Goal: Use online tool/utility: Use online tool/utility

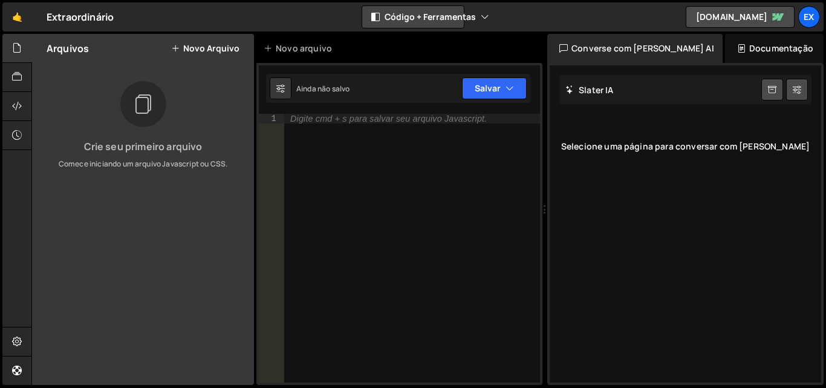
click at [481, 21] on icon "button" at bounding box center [485, 17] width 8 height 12
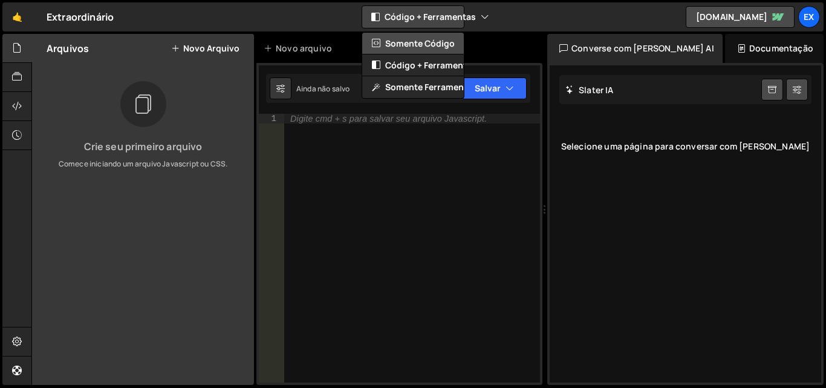
click at [441, 47] on font "Somente código" at bounding box center [420, 42] width 70 height 11
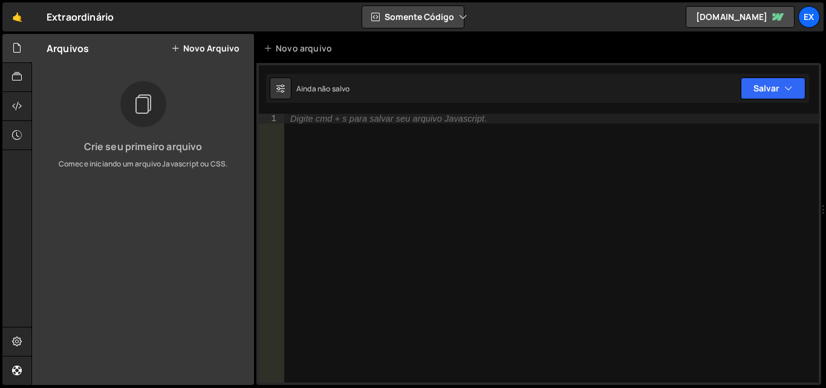
click at [448, 18] on font "Somente código" at bounding box center [420, 16] width 70 height 11
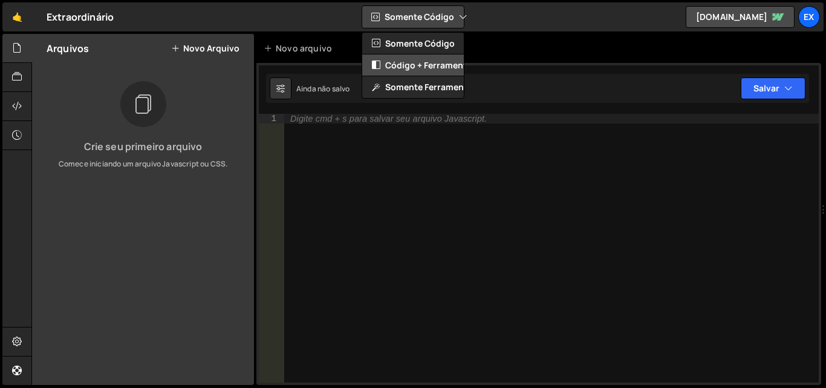
click at [434, 64] on font "Código + Ferramentas" at bounding box center [430, 64] width 91 height 11
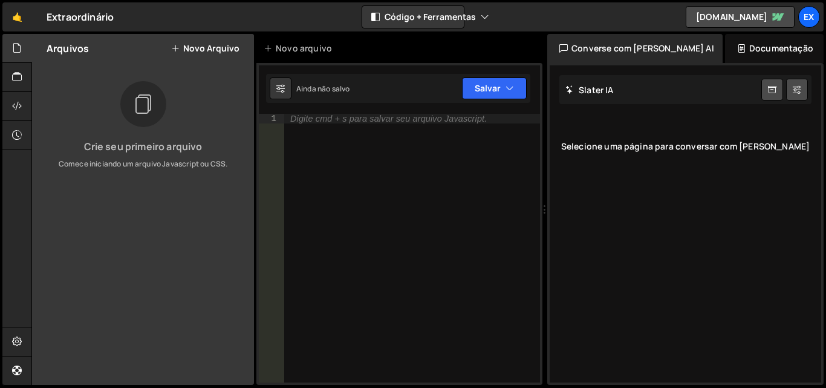
click at [677, 147] on font "Selecione uma página para conversar com [PERSON_NAME]" at bounding box center [685, 145] width 248 height 11
click at [744, 56] on div "Documentação" at bounding box center [774, 48] width 99 height 29
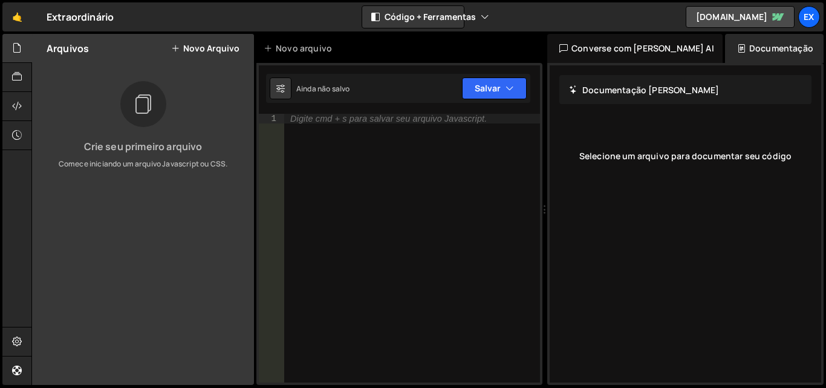
click at [641, 91] on font "Documentação [PERSON_NAME]" at bounding box center [650, 89] width 137 height 11
click at [628, 47] on font "Converse com [PERSON_NAME] AI" at bounding box center [642, 47] width 143 height 11
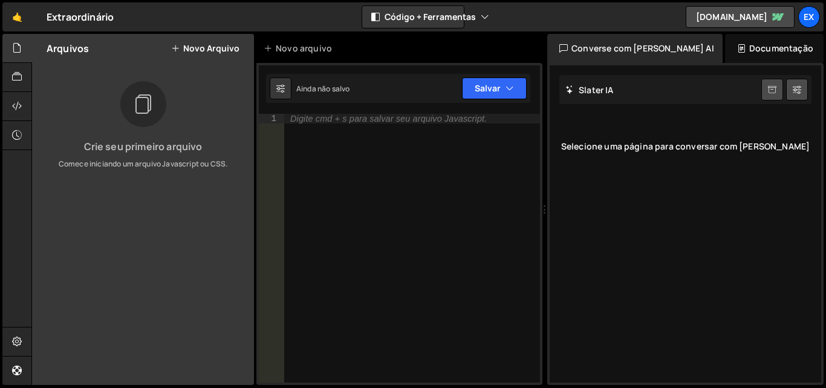
click at [773, 91] on icon at bounding box center [772, 89] width 8 height 11
click at [799, 90] on icon at bounding box center [797, 89] width 8 height 12
select select "chat"
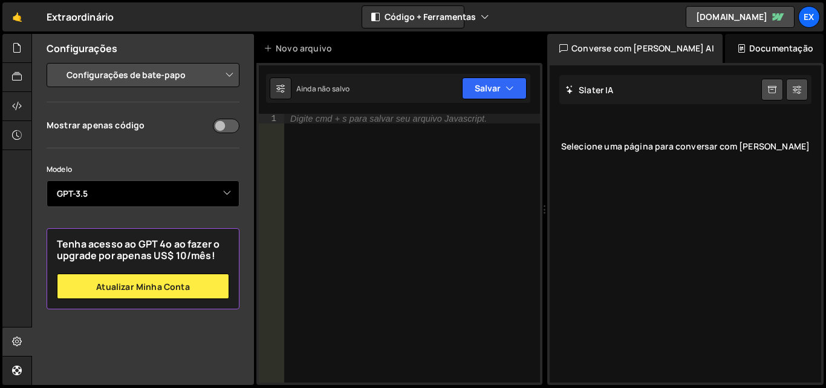
click at [219, 194] on select "Selecione o modelo GPT-3.5 GPT-4o mini GPT-4o (Pro) GPT-4.1 (Pro)" at bounding box center [143, 193] width 193 height 27
select select "gpt-4o-mini"
click at [47, 180] on select "Selecione o modelo GPT-3.5 GPT-4o mini GPT-4o (Pro) GPT-4.1 (Pro)" at bounding box center [143, 193] width 193 height 27
click at [233, 196] on select "Selecione o modelo GPT-3.5 GPT-4o mini GPT-4o (Pro) GPT-4.1 (Pro)" at bounding box center [143, 193] width 193 height 27
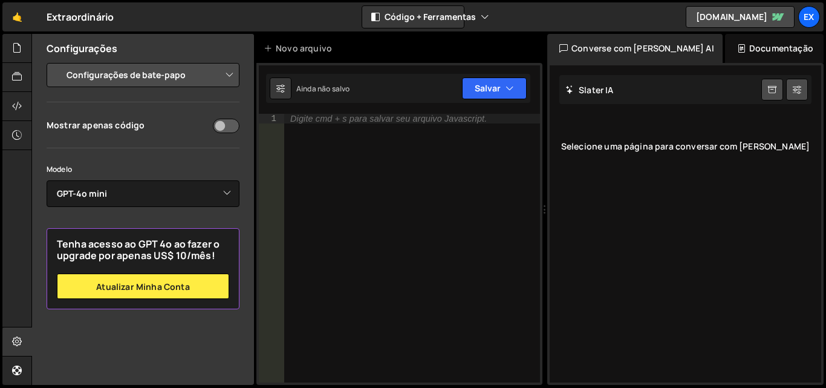
click at [172, 142] on div "Mostrar apenas código Modelo Selecione o modelo GPT-3.5 GPT-4o mini GPT-4o (Pro…" at bounding box center [143, 213] width 193 height 192
click at [227, 79] on select "Configurações do projeto Configurações do Editor de Código Configurações de bat…" at bounding box center [145, 75] width 177 height 27
click at [57, 62] on select "Configurações do projeto Configurações do Editor de Código Configurações de bat…" at bounding box center [145, 75] width 177 height 27
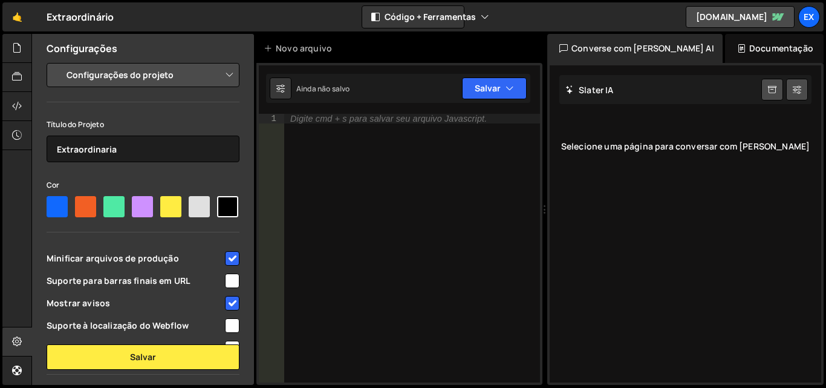
click at [218, 78] on select "Configurações do projeto Configurações do Editor de Código Configurações de bat…" at bounding box center [145, 75] width 177 height 27
select select "chat"
click at [57, 62] on select "Configurações do projeto Configurações do Editor de Código Configurações de bat…" at bounding box center [145, 75] width 177 height 27
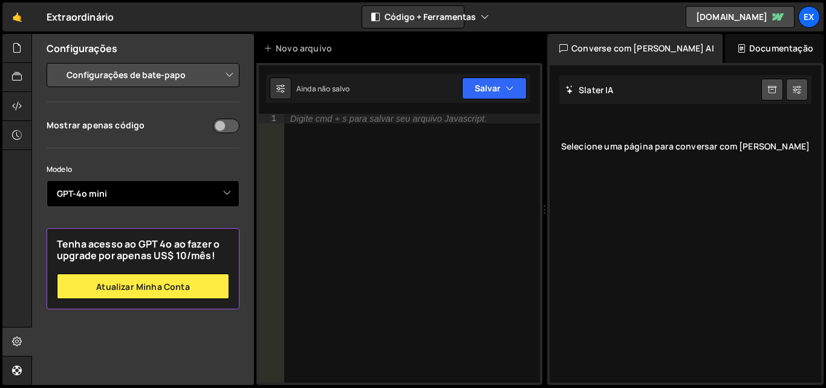
click at [212, 198] on select "Selecione o modelo GPT-3.5 GPT-4o mini GPT-4o (Pro) GPT-4.1 (Pro)" at bounding box center [143, 193] width 193 height 27
click at [47, 180] on select "Selecione o modelo GPT-3.5 GPT-4o mini GPT-4o (Pro) GPT-4.1 (Pro)" at bounding box center [143, 193] width 193 height 27
click at [212, 189] on select "Selecione o modelo GPT-3.5 GPT-4o mini GPT-4o (Pro) GPT-4.1 (Pro)" at bounding box center [143, 193] width 193 height 27
select select "gpt-4o-mini"
click at [47, 180] on select "Selecione o modelo GPT-3.5 GPT-4o mini GPT-4o (Pro) GPT-4.1 (Pro)" at bounding box center [143, 193] width 193 height 27
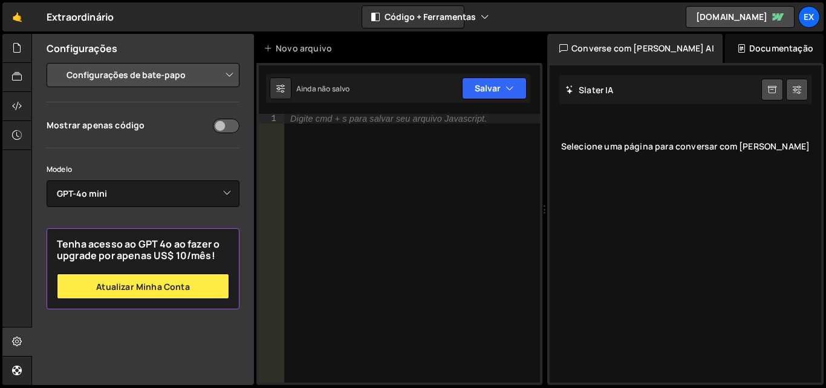
click at [222, 75] on select "Configurações do projeto Configurações do Editor de Código Configurações de bat…" at bounding box center [145, 75] width 177 height 27
click at [279, 50] on font "Novo arquivo" at bounding box center [304, 47] width 56 height 11
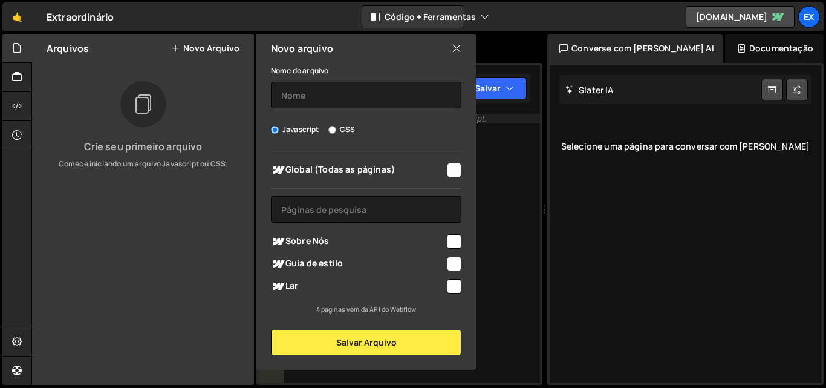
click at [459, 44] on icon at bounding box center [457, 48] width 10 height 13
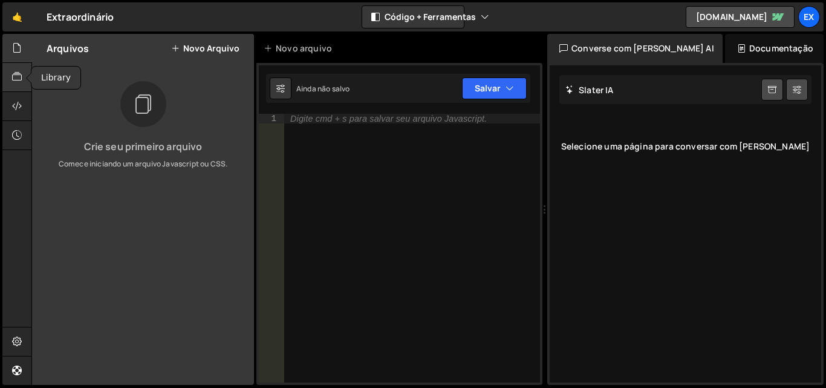
click at [15, 79] on icon at bounding box center [17, 76] width 10 height 13
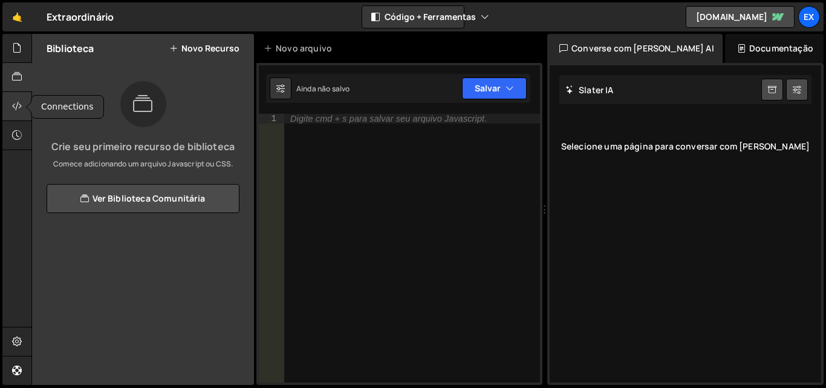
click at [10, 100] on div at bounding box center [17, 106] width 30 height 29
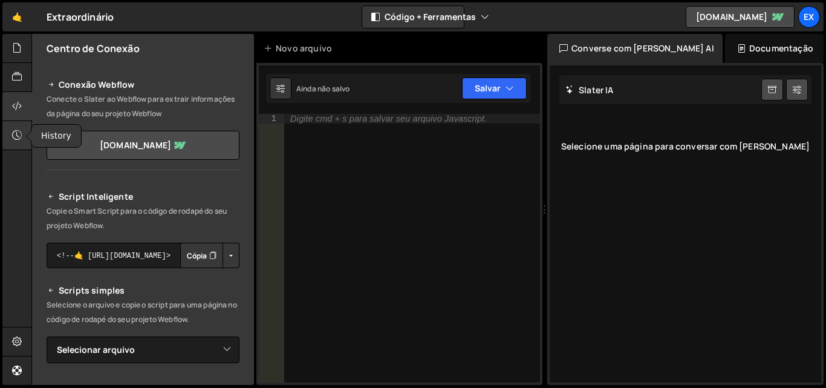
click at [21, 135] on icon at bounding box center [17, 134] width 10 height 13
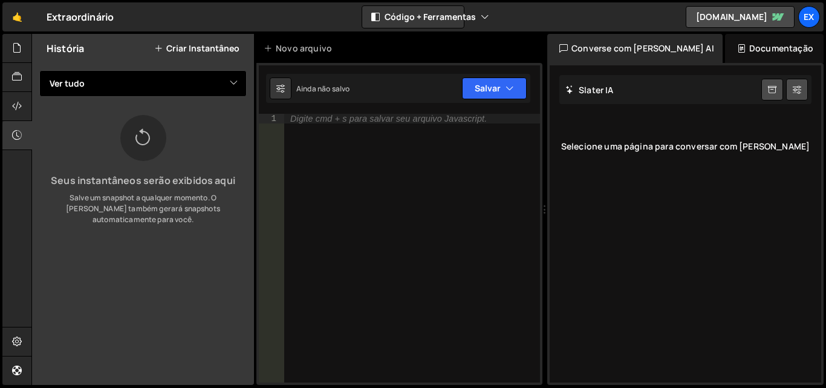
click at [157, 85] on select "Ver tudo" at bounding box center [142, 83] width 207 height 27
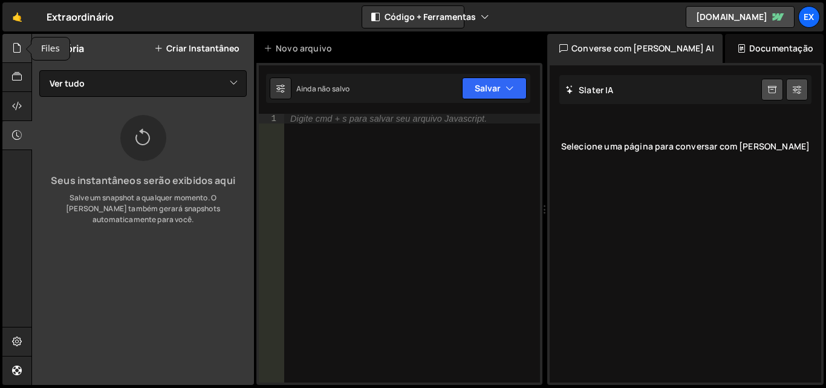
click at [16, 48] on icon at bounding box center [17, 47] width 10 height 13
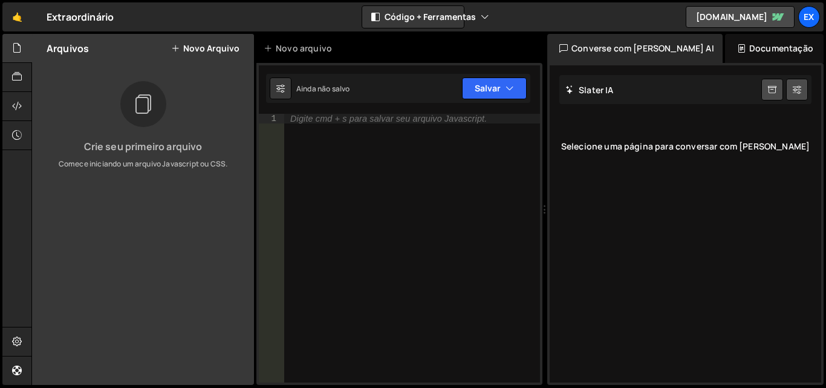
click at [213, 50] on font "Novo arquivo" at bounding box center [211, 47] width 56 height 11
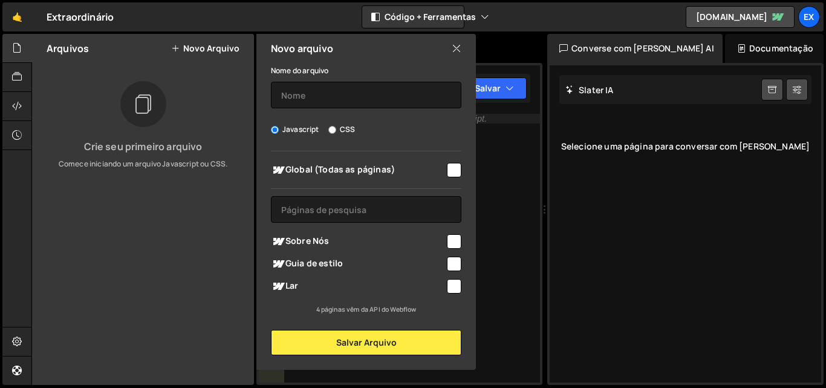
click at [459, 48] on icon at bounding box center [457, 48] width 10 height 13
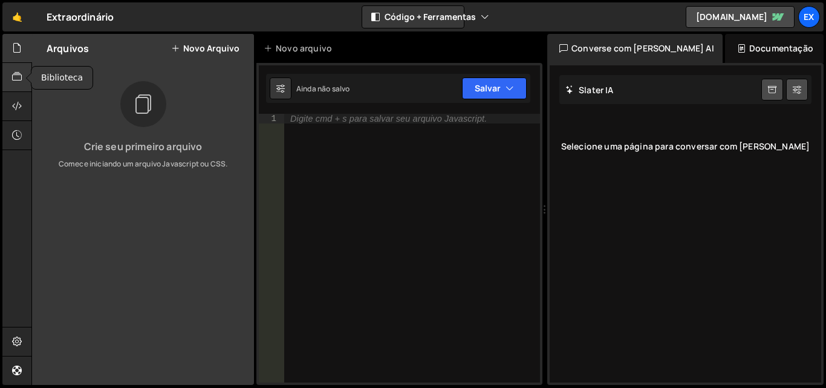
click at [19, 76] on icon at bounding box center [17, 76] width 10 height 13
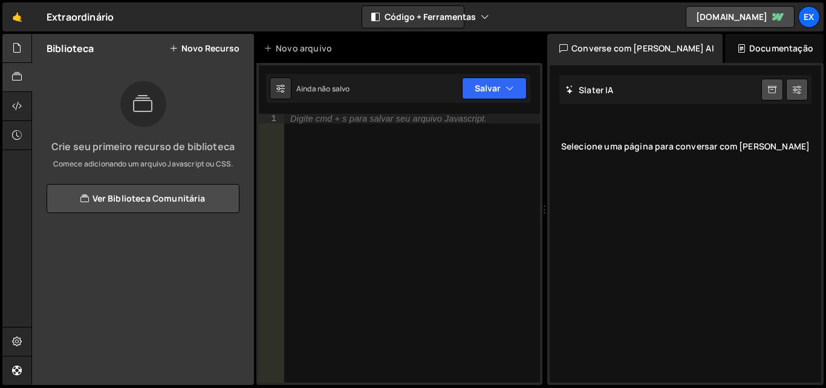
click at [14, 50] on icon at bounding box center [17, 47] width 10 height 13
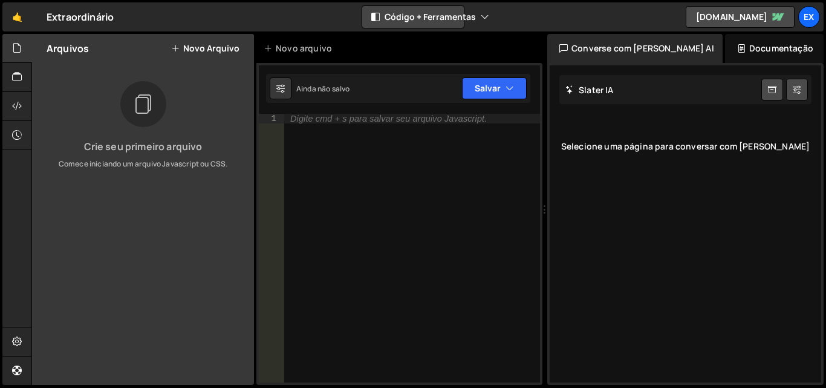
click at [452, 21] on font "Código + Ferramentas" at bounding box center [430, 16] width 91 height 11
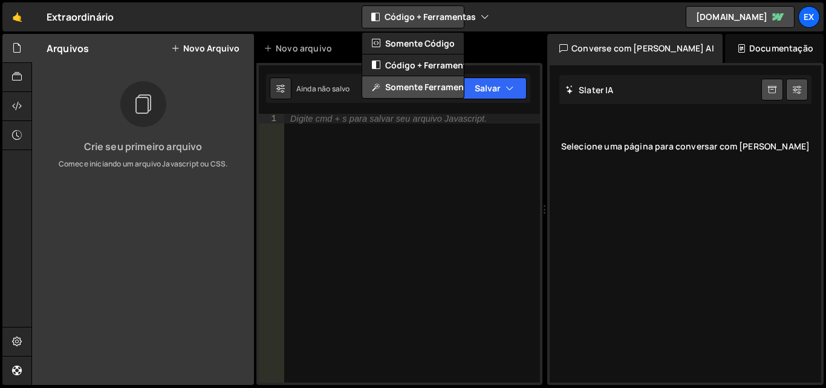
click at [433, 87] on font "Somente ferramentas" at bounding box center [431, 86] width 92 height 11
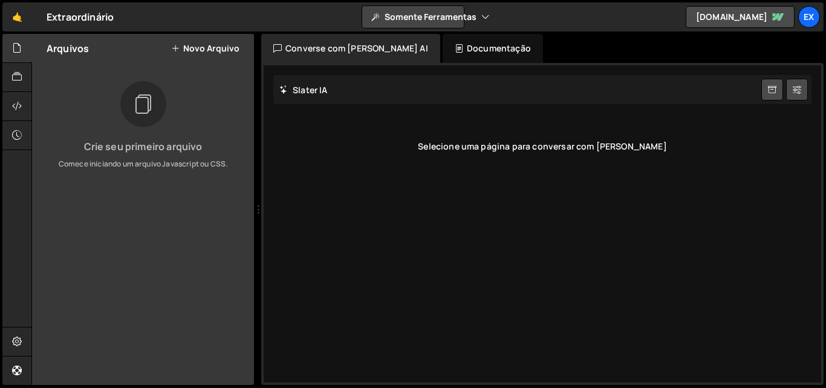
click at [464, 18] on font "Somente ferramentas" at bounding box center [431, 16] width 92 height 11
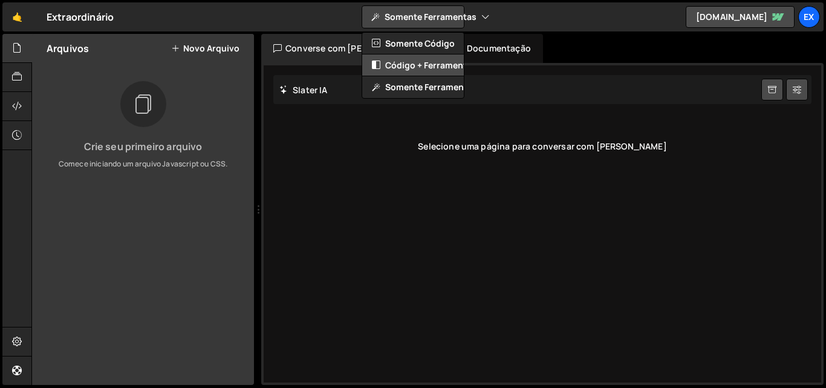
click at [443, 63] on font "Código + Ferramentas" at bounding box center [430, 64] width 91 height 11
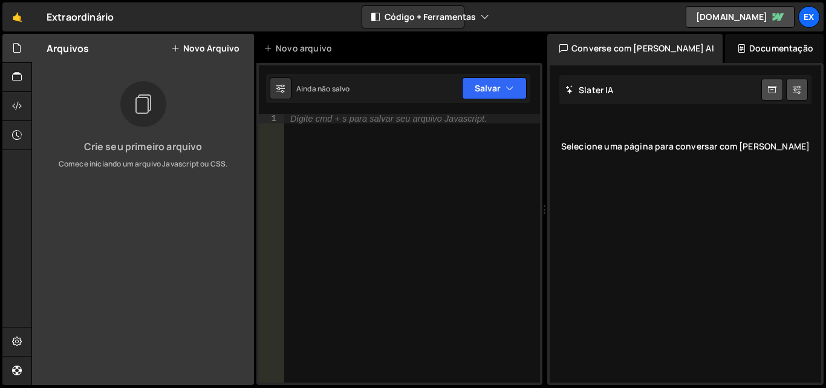
click at [378, 128] on div "Digite cmd + s para salvar seu arquivo Javascript." at bounding box center [412, 258] width 256 height 288
click at [298, 14] on div "🤙 Extraordinário ⚠️ O código está sendo editado em outro navegador Código + Fer…" at bounding box center [412, 16] width 821 height 29
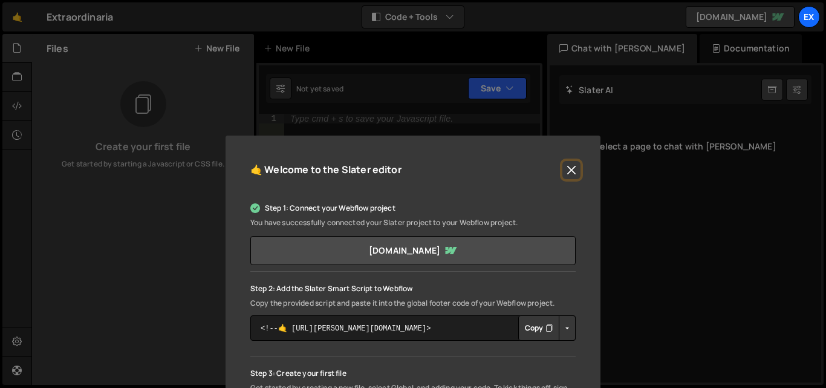
click at [568, 172] on button "Close" at bounding box center [571, 170] width 18 height 18
